Goal: Find specific page/section: Find specific page/section

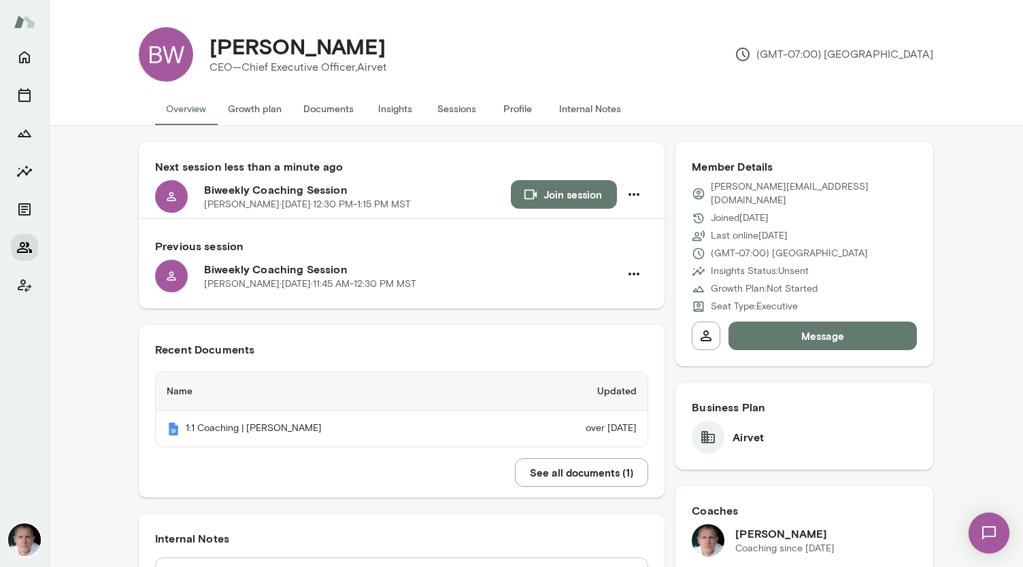
scroll to position [1615, 0]
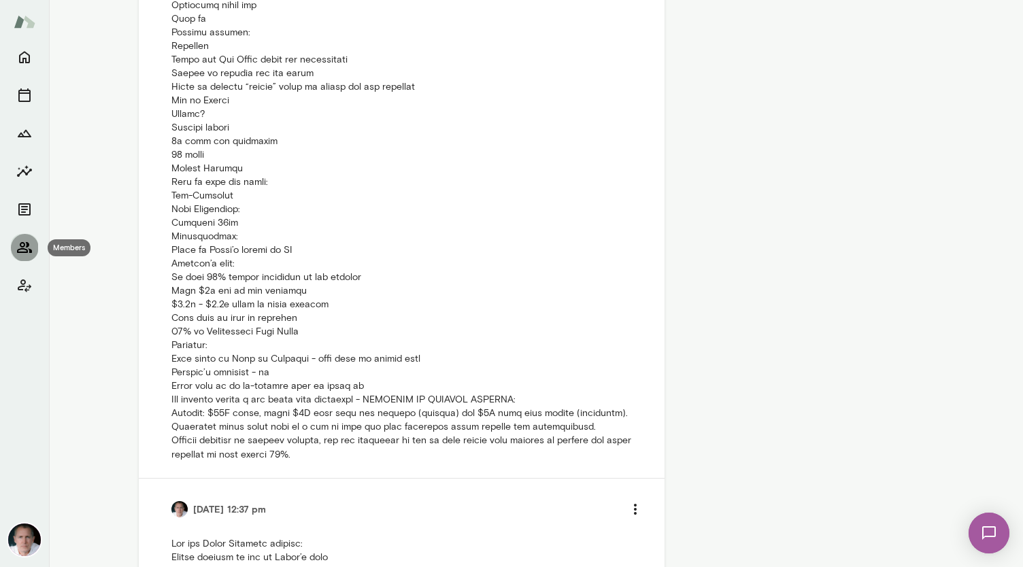
click at [22, 241] on icon "Members" at bounding box center [24, 247] width 16 height 16
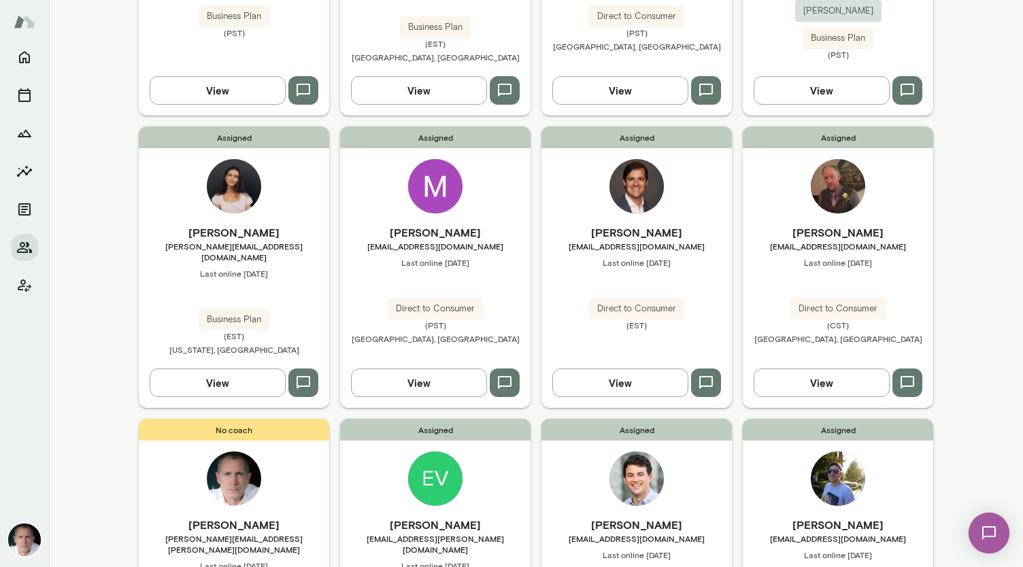
scroll to position [896, 0]
click at [632, 452] on img at bounding box center [636, 479] width 54 height 54
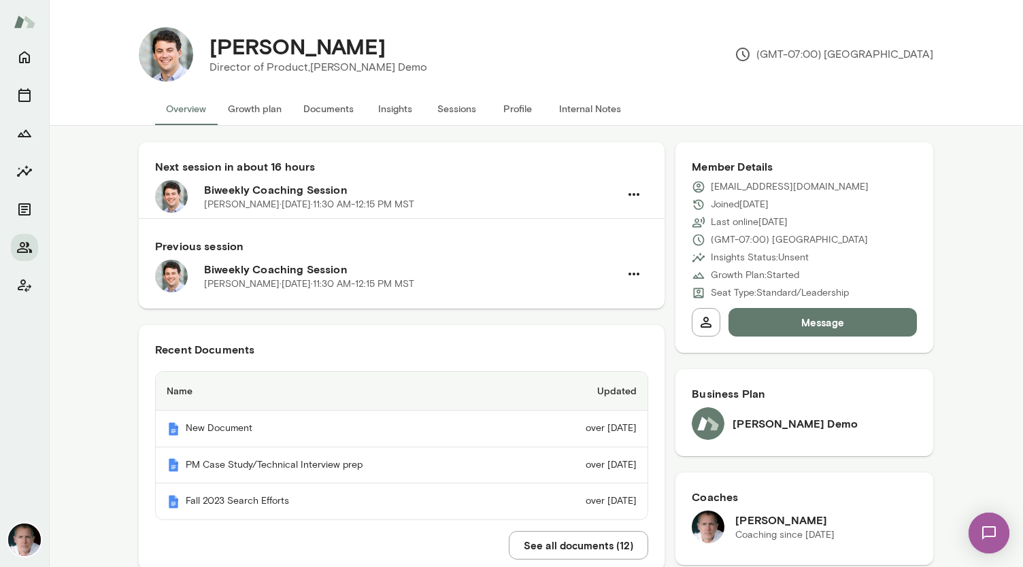
scroll to position [53, 0]
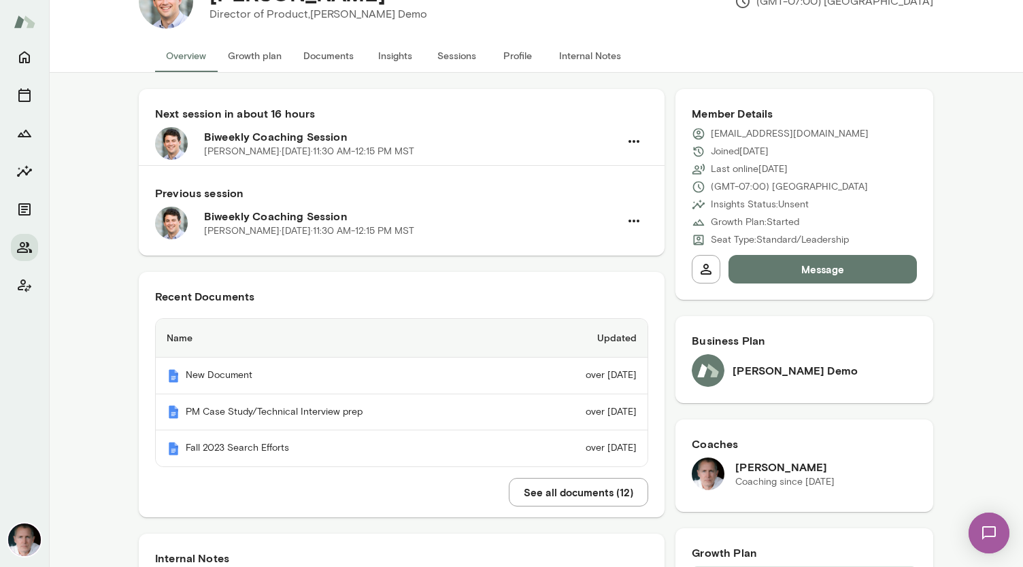
click at [588, 490] on button "See all documents ( 12 )" at bounding box center [578, 492] width 139 height 29
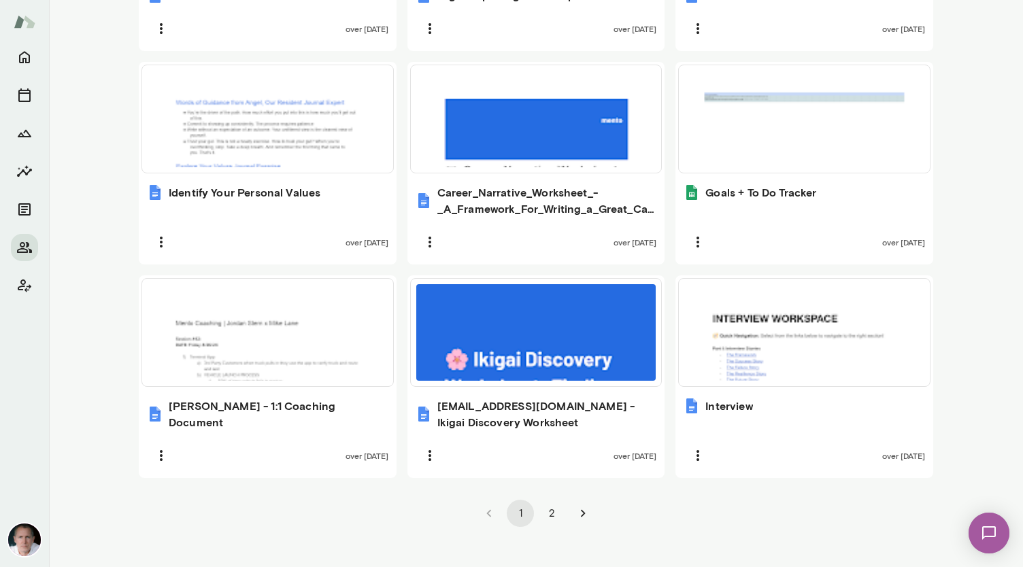
scroll to position [871, 0]
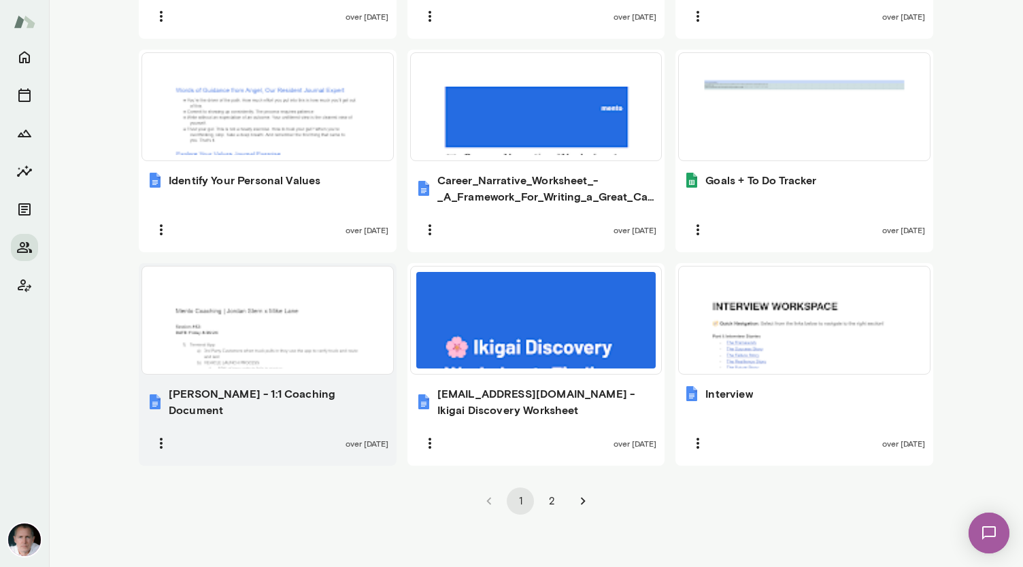
click at [311, 312] on div at bounding box center [268, 320] width 240 height 97
